Goal: Information Seeking & Learning: Learn about a topic

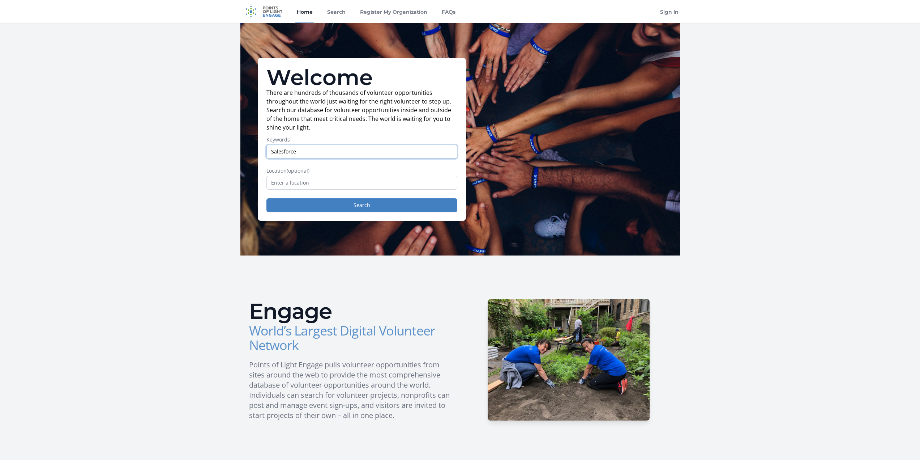
type input "Salesforce"
click at [267, 198] on button "Search" at bounding box center [362, 205] width 191 height 14
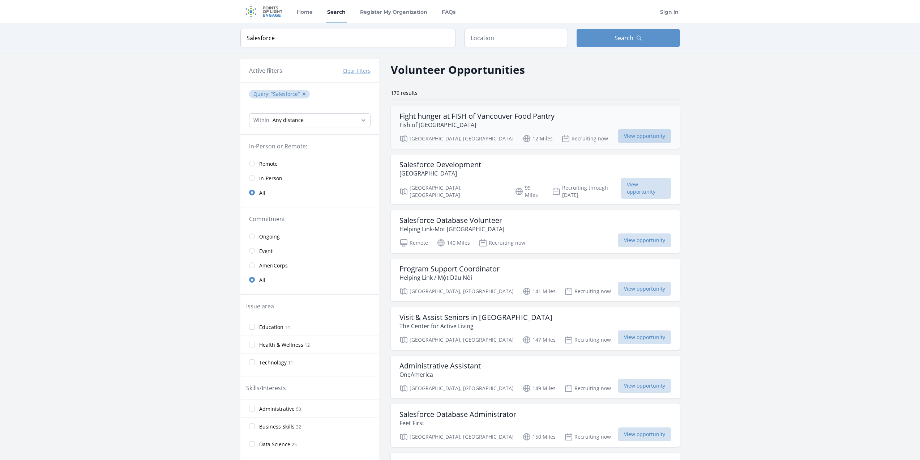
click at [618, 134] on span "View opportunity" at bounding box center [645, 136] width 54 height 14
click at [618, 236] on span "View opportunity" at bounding box center [645, 240] width 54 height 14
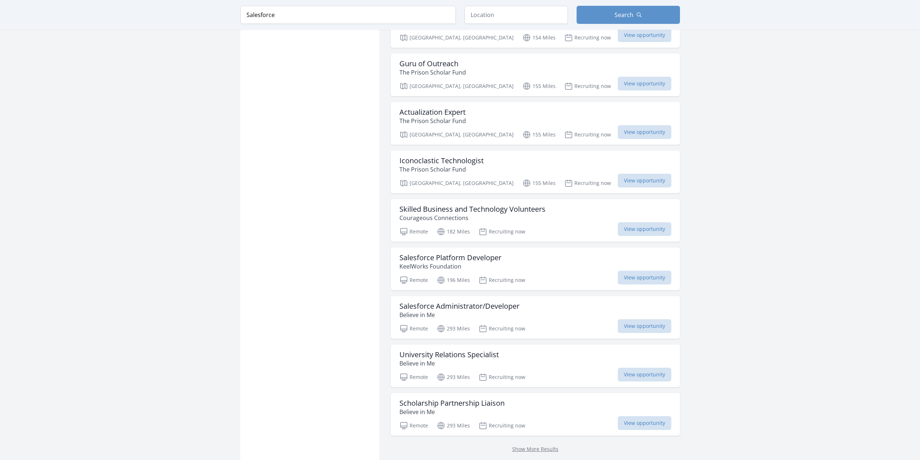
scroll to position [651, 0]
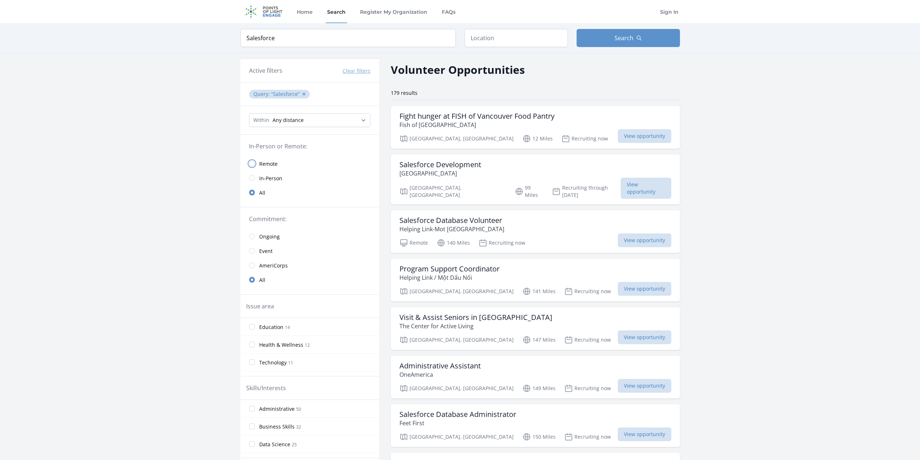
click at [252, 161] on input "radio" at bounding box center [252, 164] width 6 height 6
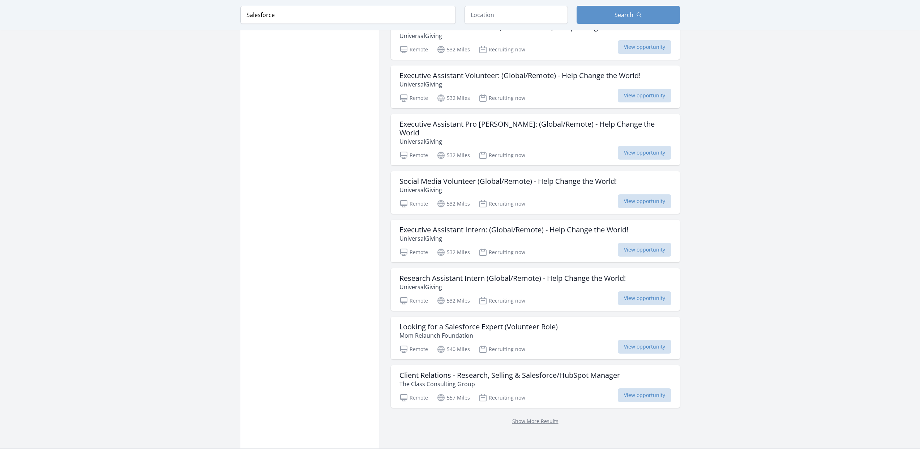
scroll to position [687, 0]
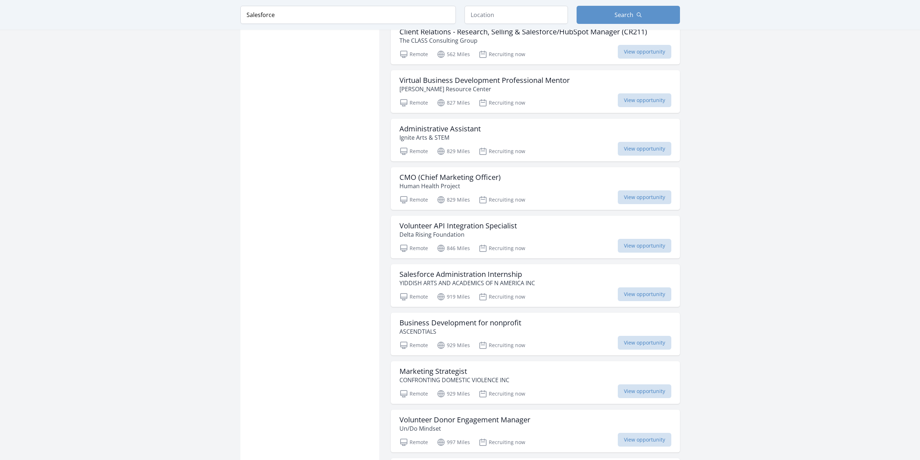
scroll to position [1266, 0]
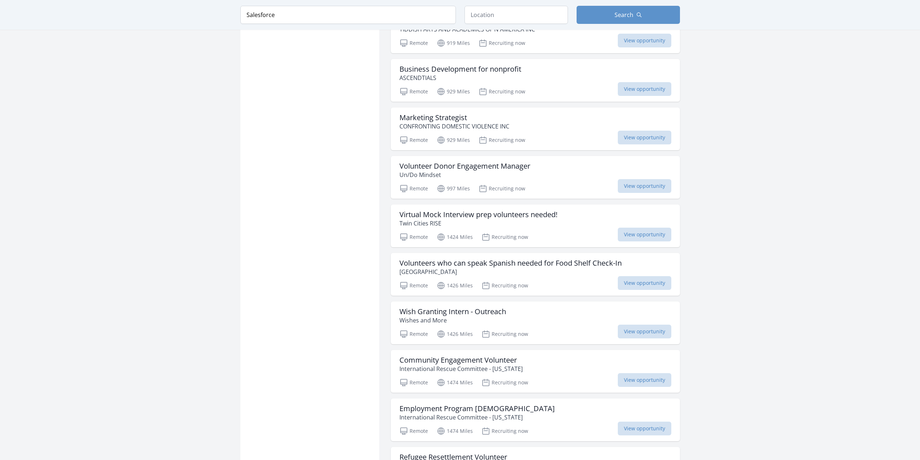
scroll to position [1447, 0]
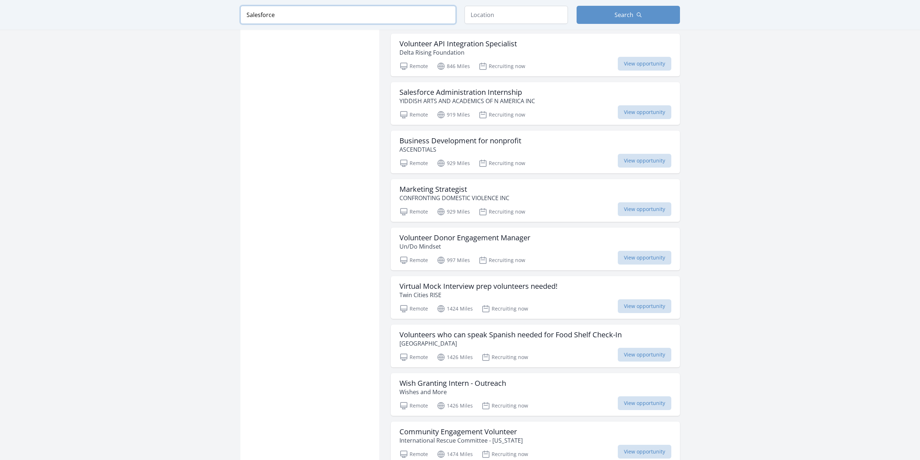
click at [328, 18] on input "Salesforce" at bounding box center [349, 15] width 216 height 18
type input "Salesforce Admin"
click button "submit" at bounding box center [0, 0] width 0 height 0
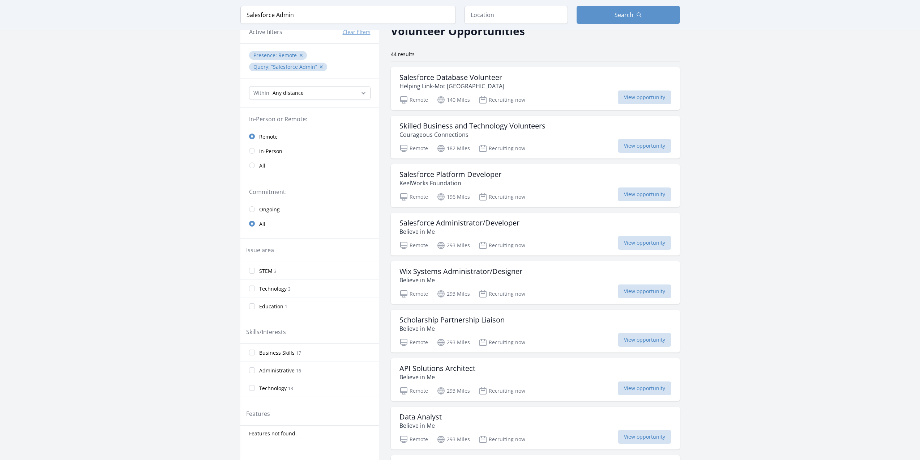
scroll to position [36, 0]
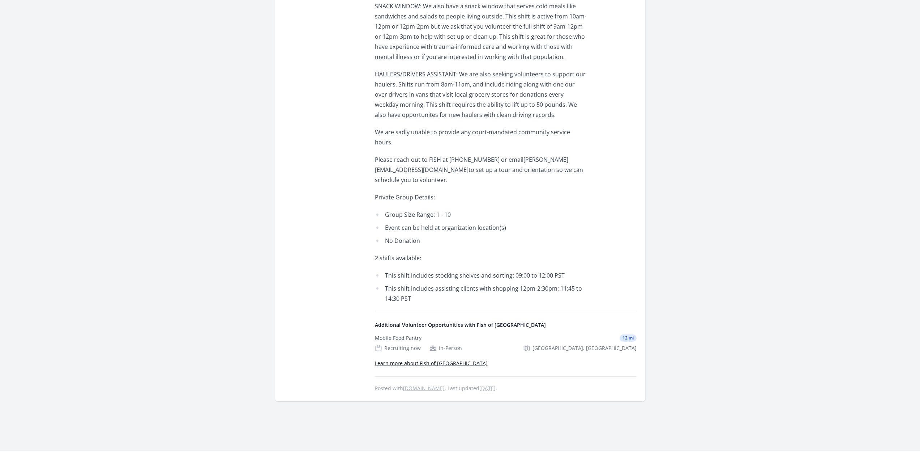
scroll to position [147, 0]
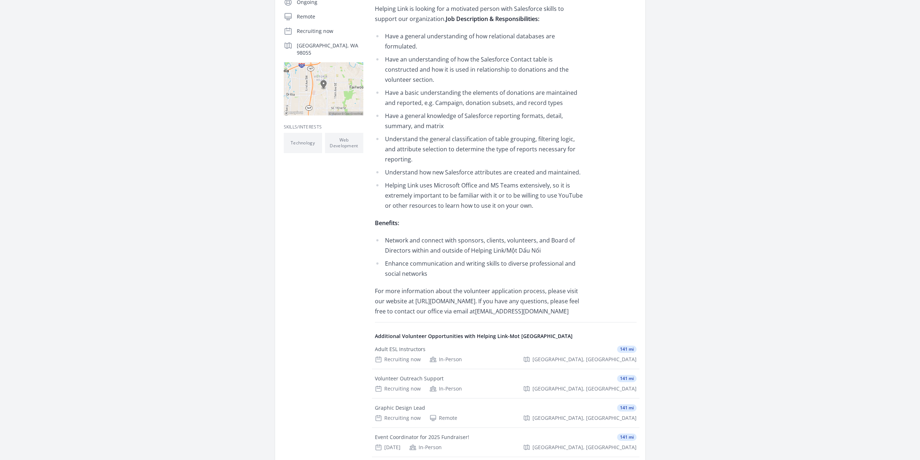
scroll to position [217, 0]
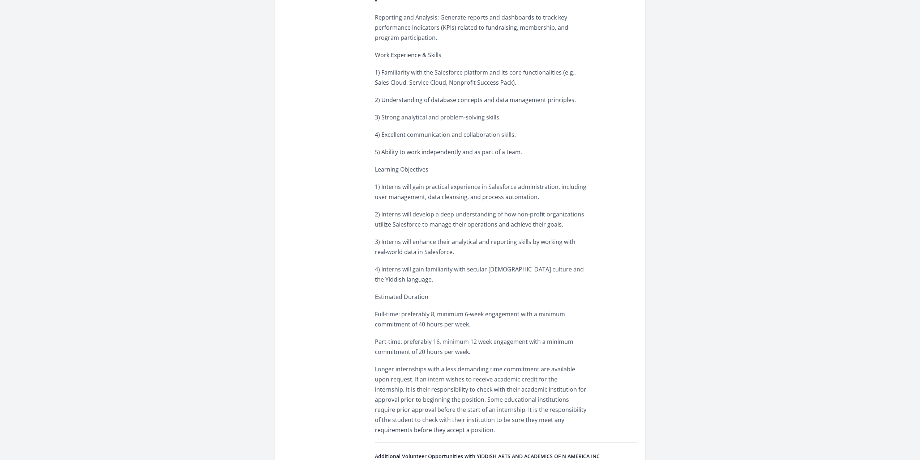
scroll to position [579, 0]
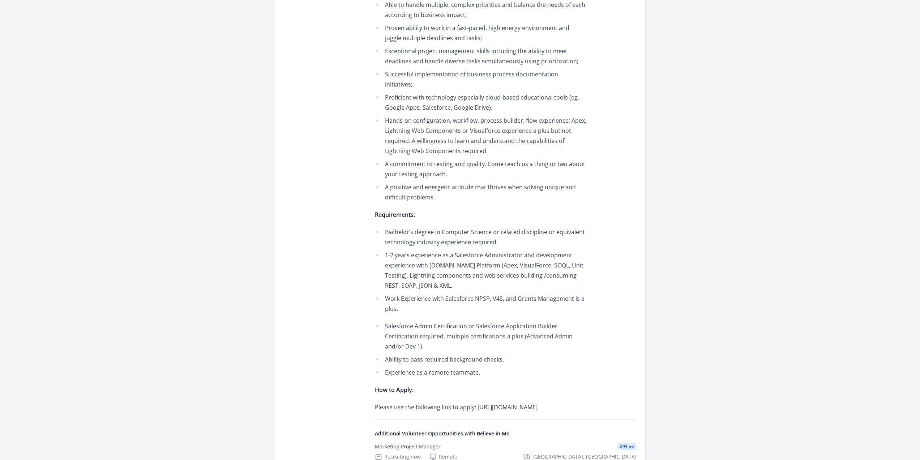
scroll to position [759, 0]
